Goal: Navigation & Orientation: Find specific page/section

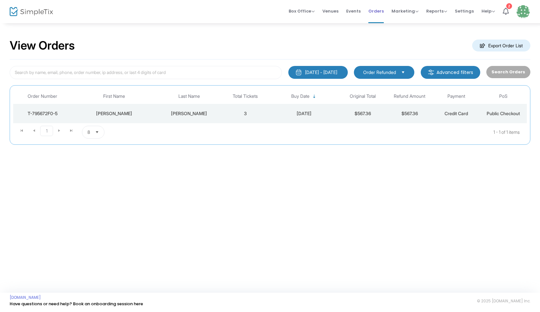
click at [377, 12] on span "Orders" at bounding box center [375, 11] width 15 height 16
click at [358, 12] on span "Events" at bounding box center [353, 11] width 14 height 16
